Goal: Transaction & Acquisition: Purchase product/service

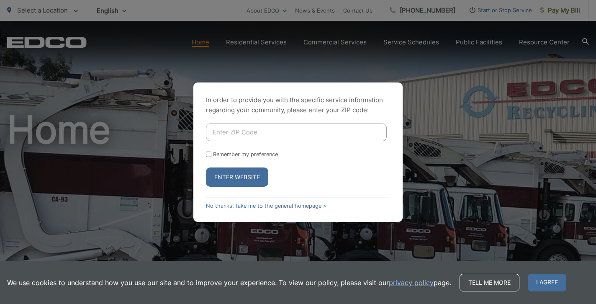
click at [228, 131] on input "Enter ZIP Code" at bounding box center [296, 132] width 181 height 18
type input "92024"
click at [209, 153] on input "Remember my preference" at bounding box center [208, 153] width 5 height 5
checkbox input "true"
click at [237, 177] on button "Enter Website" at bounding box center [237, 176] width 62 height 19
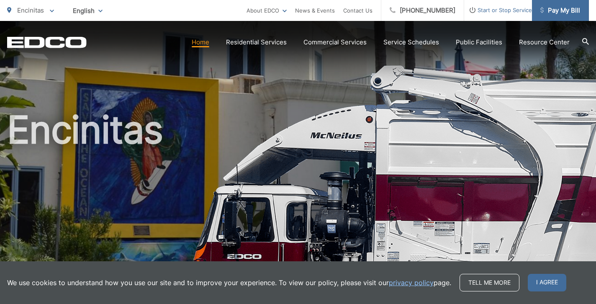
click at [553, 13] on span "Pay My Bill" at bounding box center [560, 10] width 40 height 10
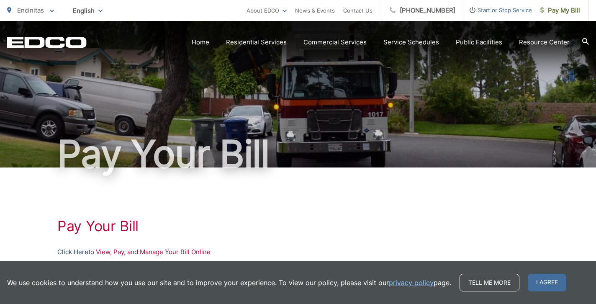
click at [69, 250] on link "Click Here" at bounding box center [72, 252] width 31 height 10
